Goal: Information Seeking & Learning: Check status

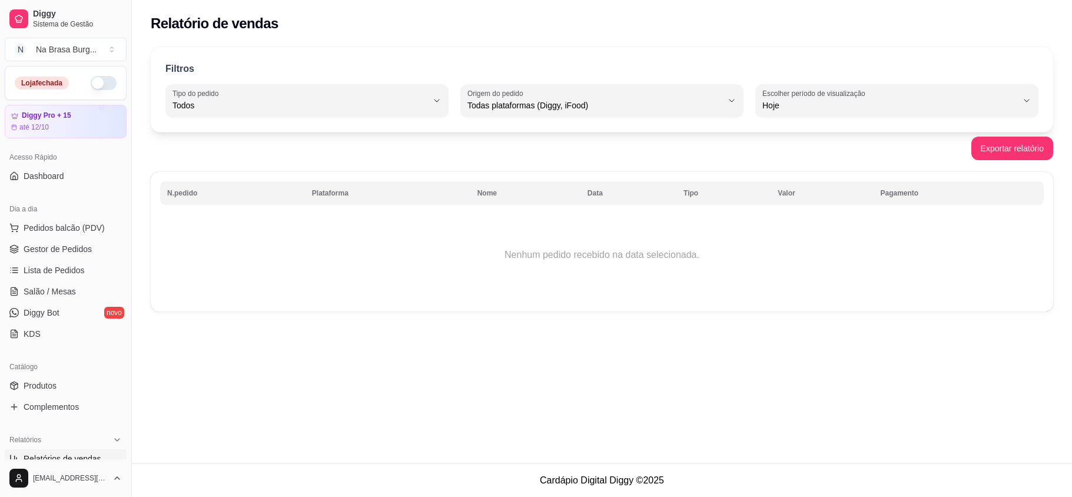
select select "ALL"
select select "0"
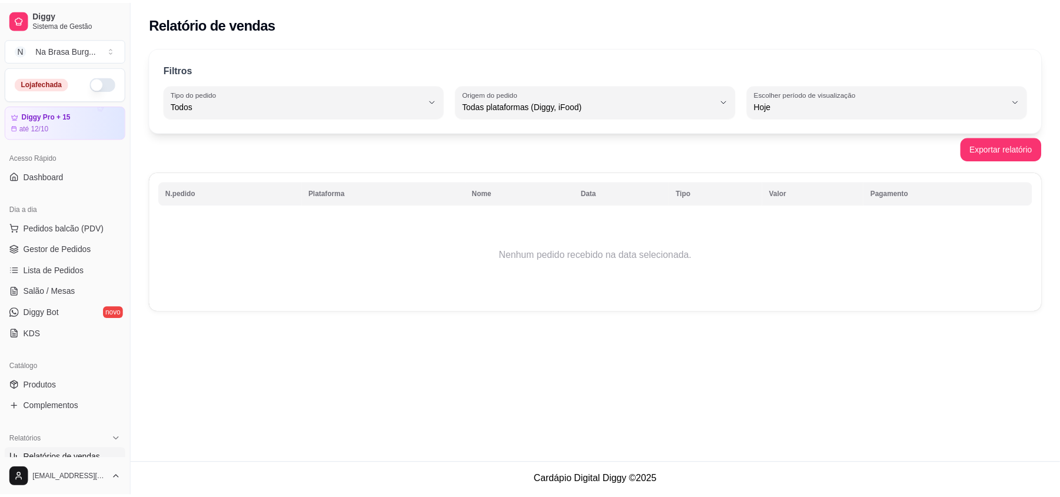
scroll to position [235, 0]
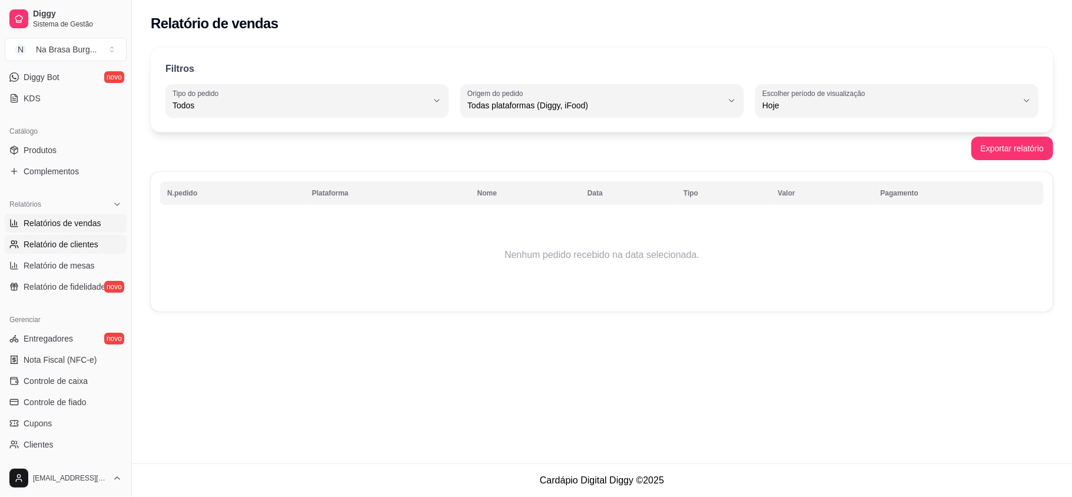
click at [83, 243] on span "Relatório de clientes" at bounding box center [61, 244] width 75 height 12
select select "30"
select select "HIGHEST_TOTAL_SPENT_WITH_ORDERS"
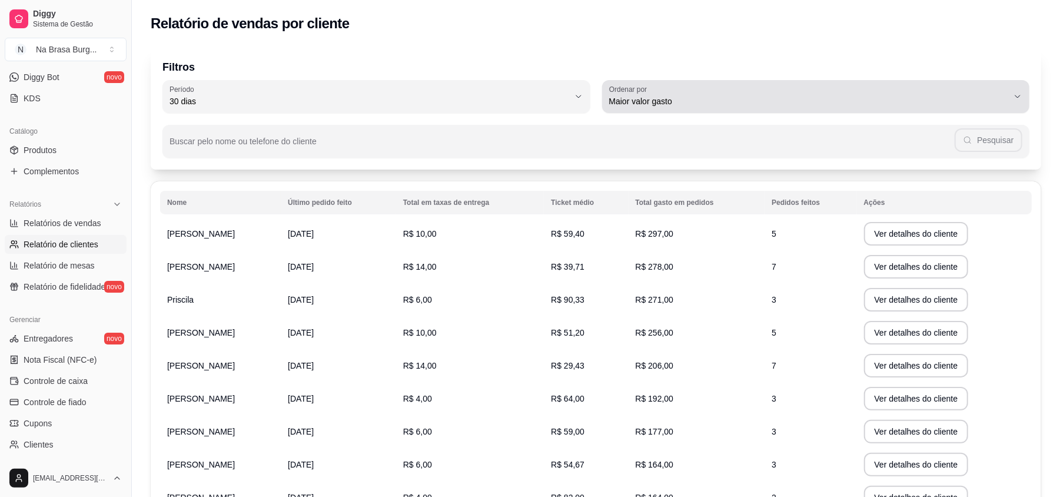
click at [697, 92] on div "Maior valor gasto" at bounding box center [809, 97] width 400 height 24
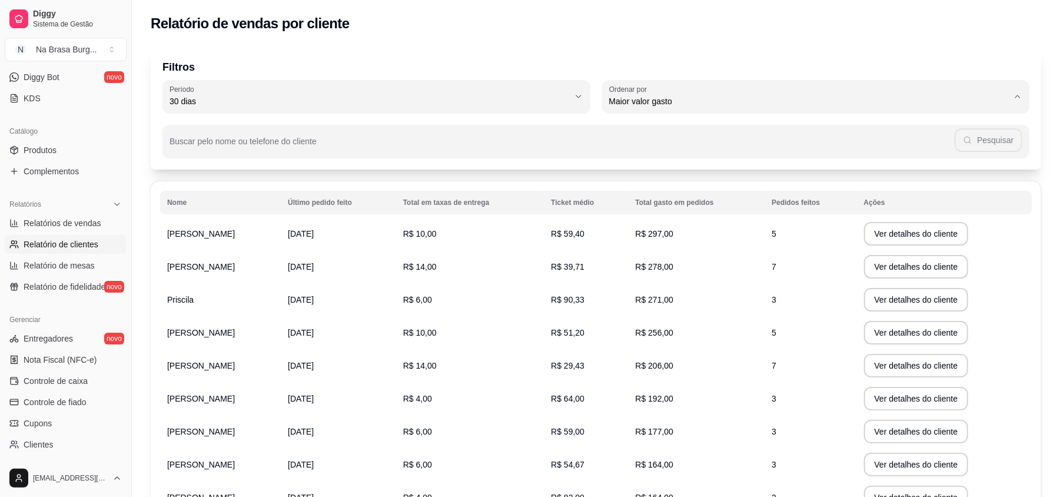
click at [680, 129] on span "Maior número de pedidos" at bounding box center [810, 129] width 381 height 11
type input "HIGHEST_ORDER_COUNT"
select select "HIGHEST_ORDER_COUNT"
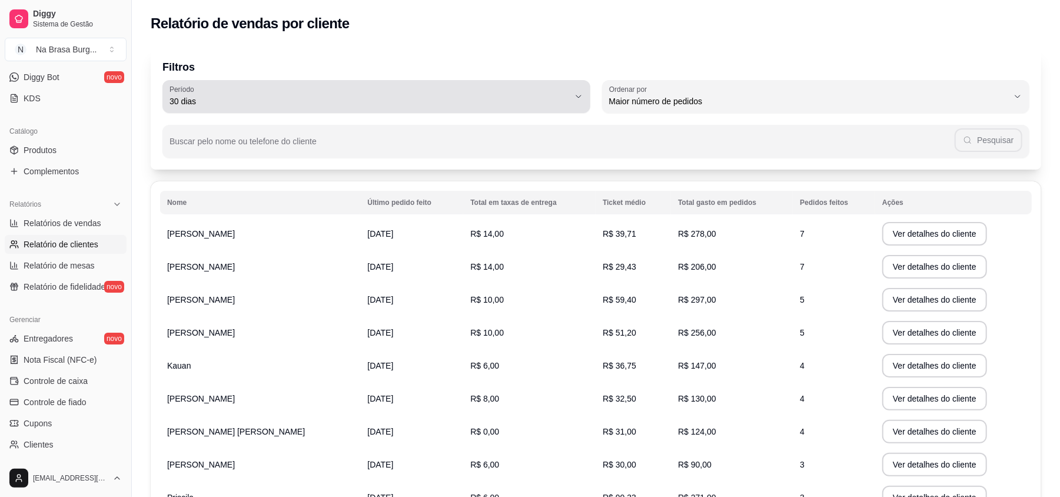
click at [396, 95] on span "30 dias" at bounding box center [369, 101] width 400 height 12
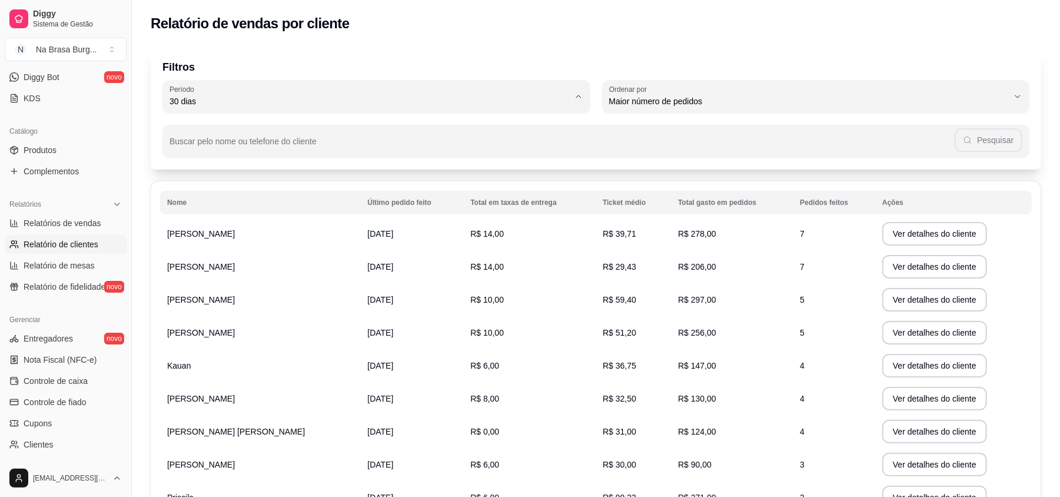
click at [229, 245] on span "60 dias" at bounding box center [370, 244] width 381 height 11
type input "60"
select select "60"
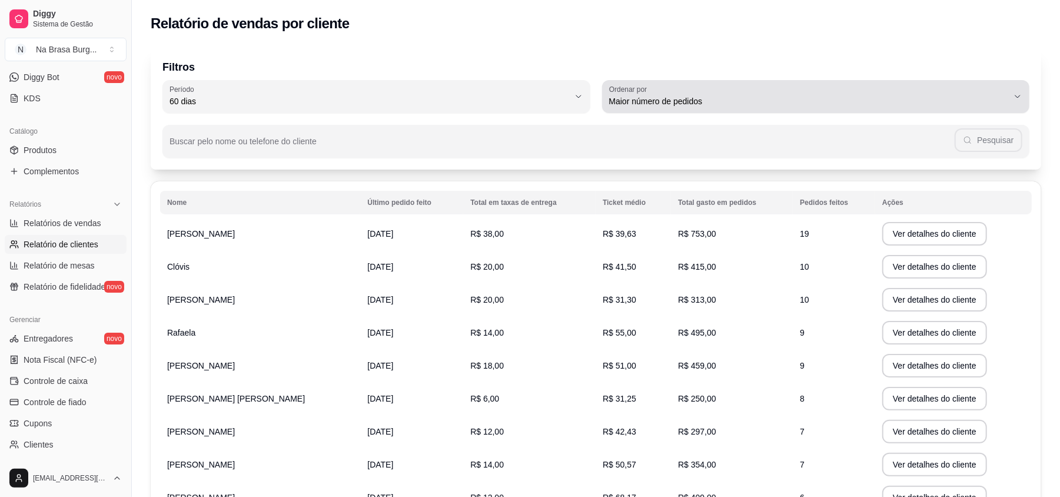
click at [653, 102] on span "Maior número de pedidos" at bounding box center [809, 101] width 400 height 12
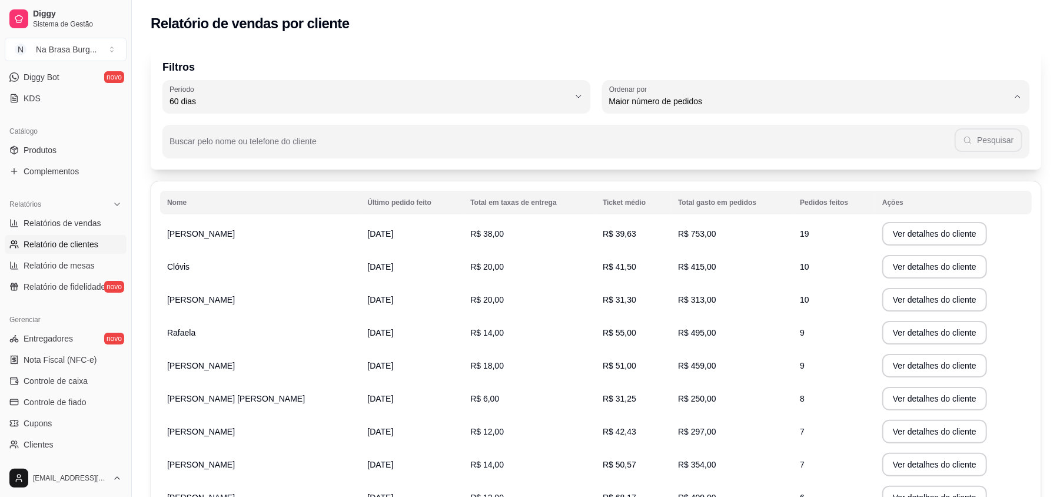
click at [657, 171] on span "Maior valor gasto" at bounding box center [810, 167] width 381 height 11
type input "HIGHEST_TOTAL_SPENT_WITH_ORDERS"
select select "HIGHEST_TOTAL_SPENT_WITH_ORDERS"
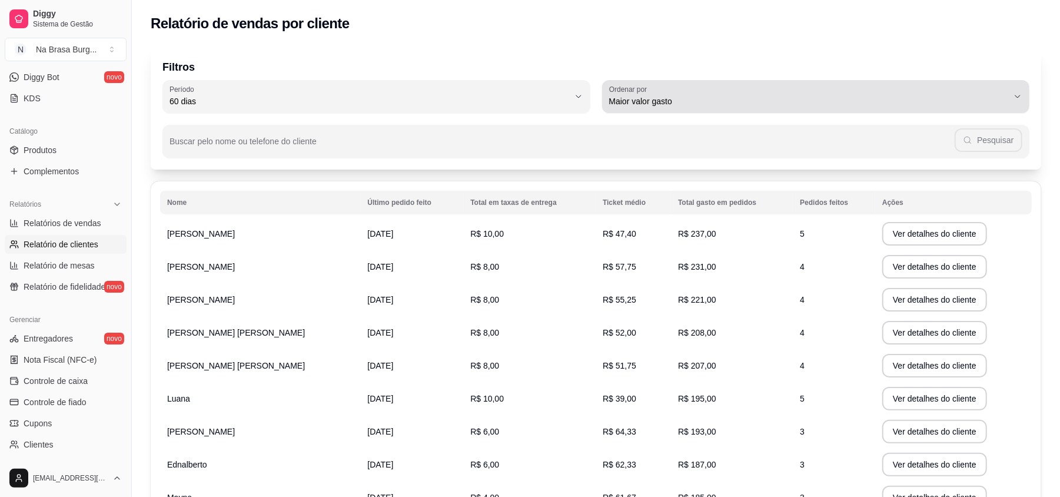
click at [707, 95] on span "Maior valor gasto" at bounding box center [809, 101] width 400 height 12
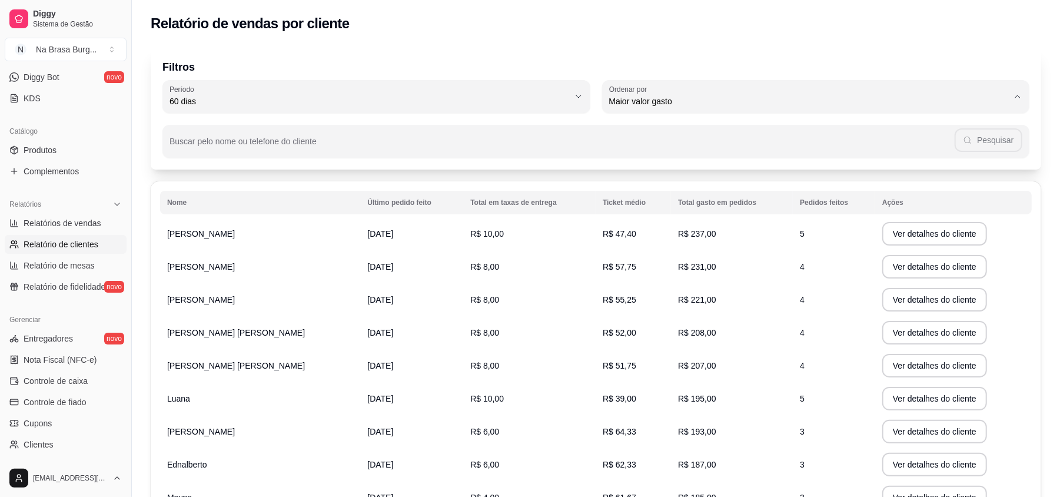
click at [701, 122] on li "Maior número de pedidos" at bounding box center [815, 130] width 401 height 18
type input "HIGHEST_ORDER_COUNT"
select select "HIGHEST_ORDER_COUNT"
